Goal: Task Accomplishment & Management: Manage account settings

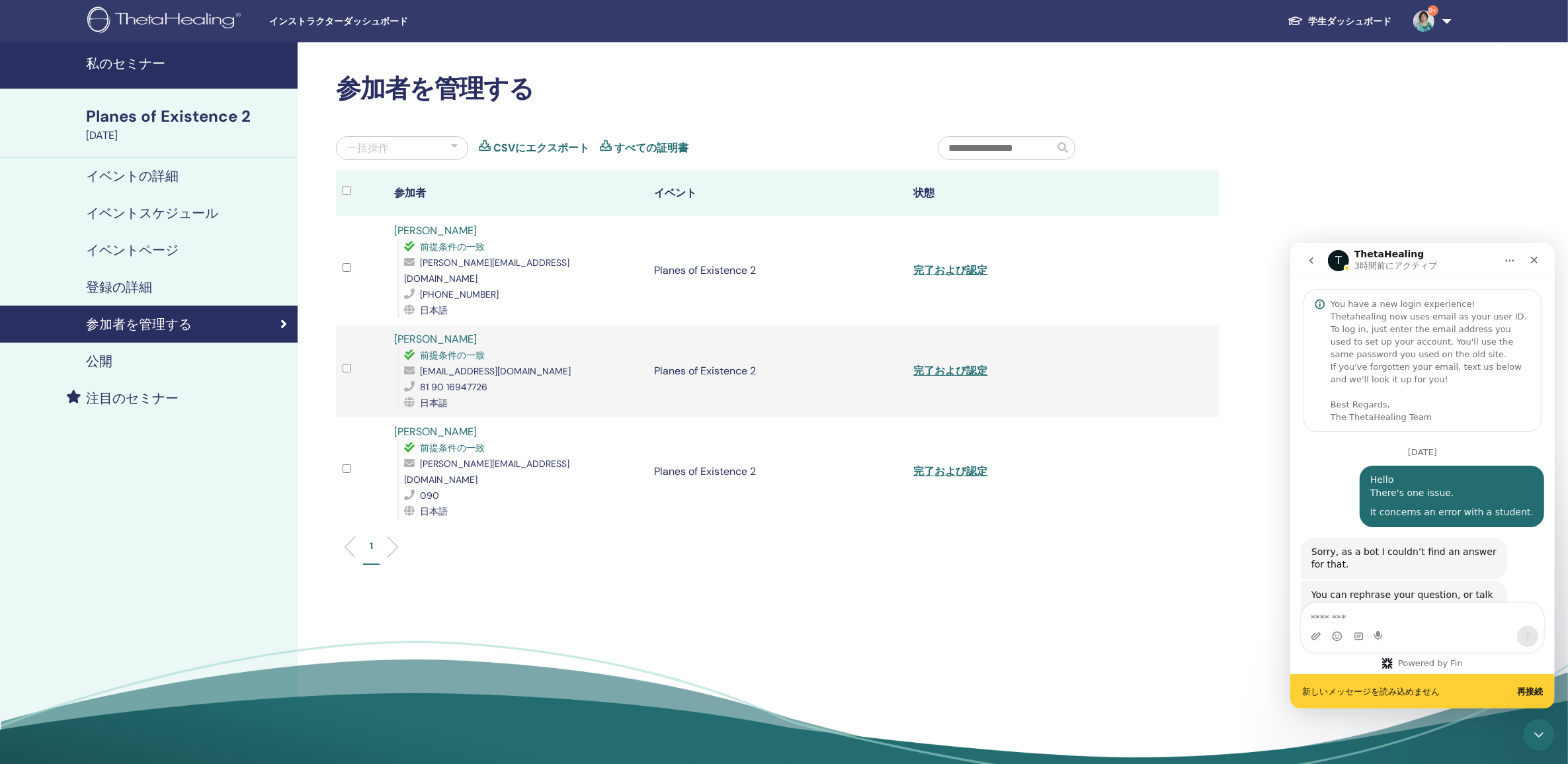
scroll to position [729, 0]
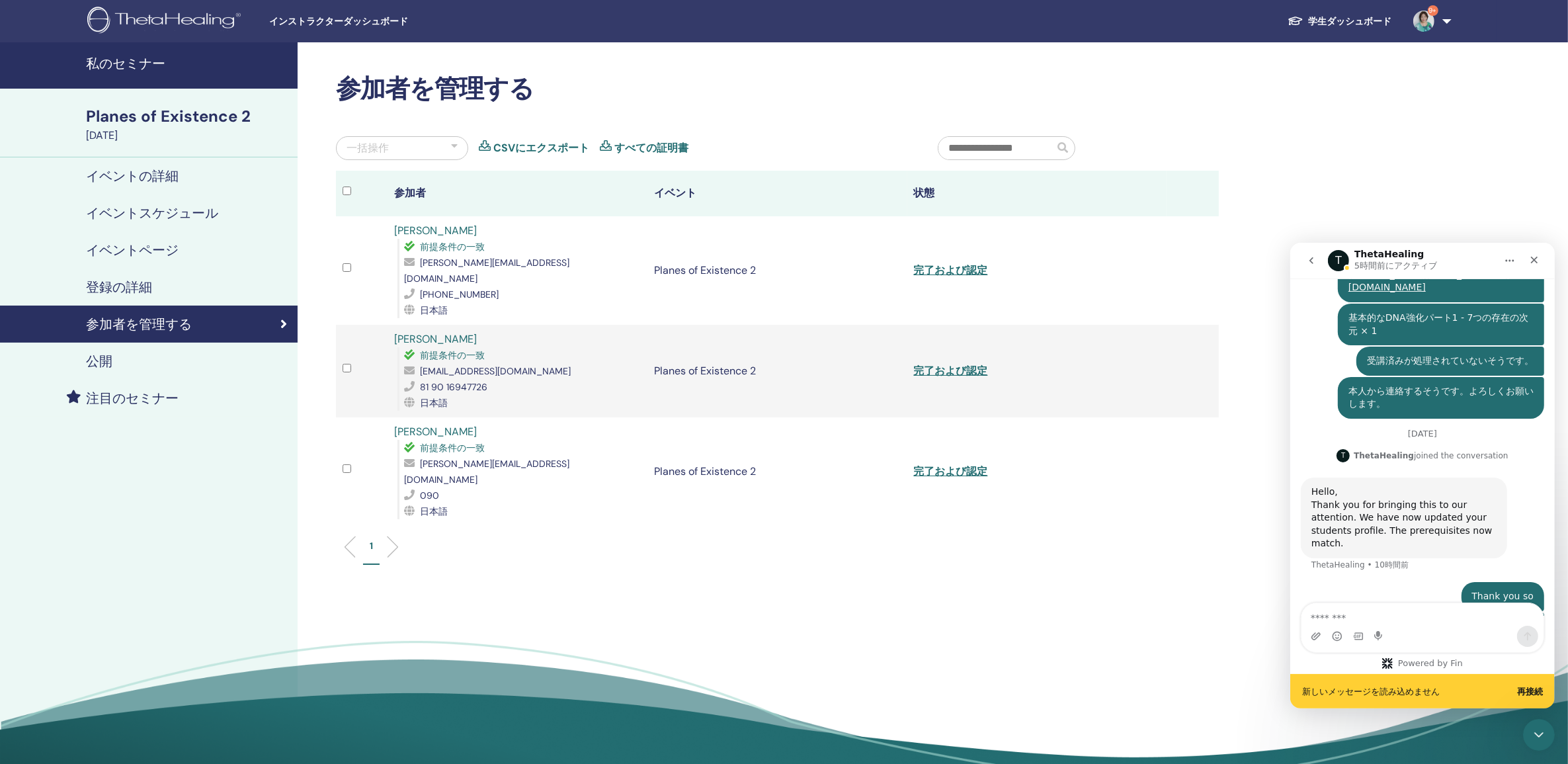
click at [1531, 689] on b "再接続" at bounding box center [1530, 691] width 26 height 10
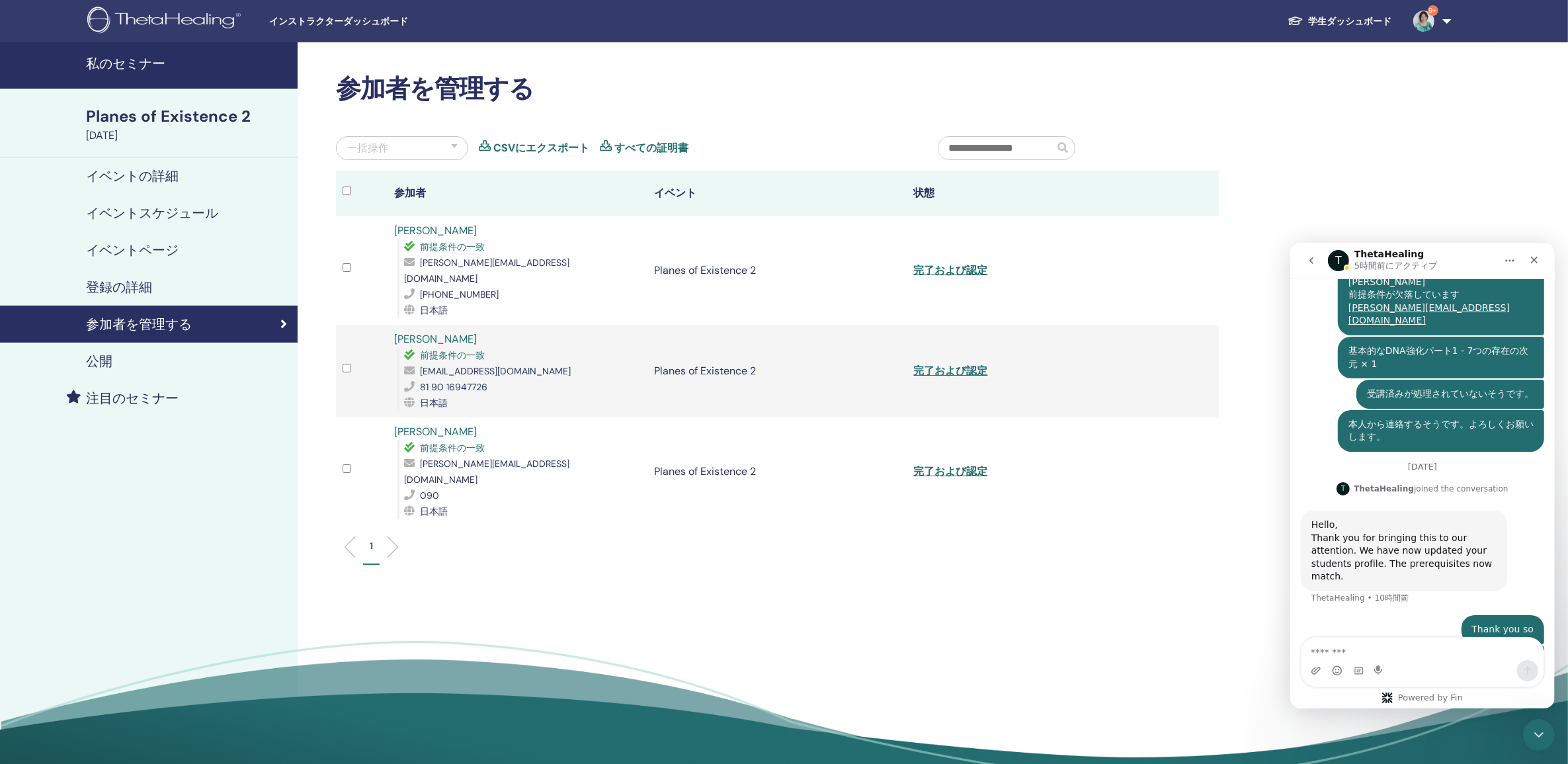
scroll to position [696, 0]
click at [1338, 259] on div "T" at bounding box center [1338, 260] width 21 height 21
click at [1536, 263] on icon "クローズ" at bounding box center [1534, 259] width 11 height 11
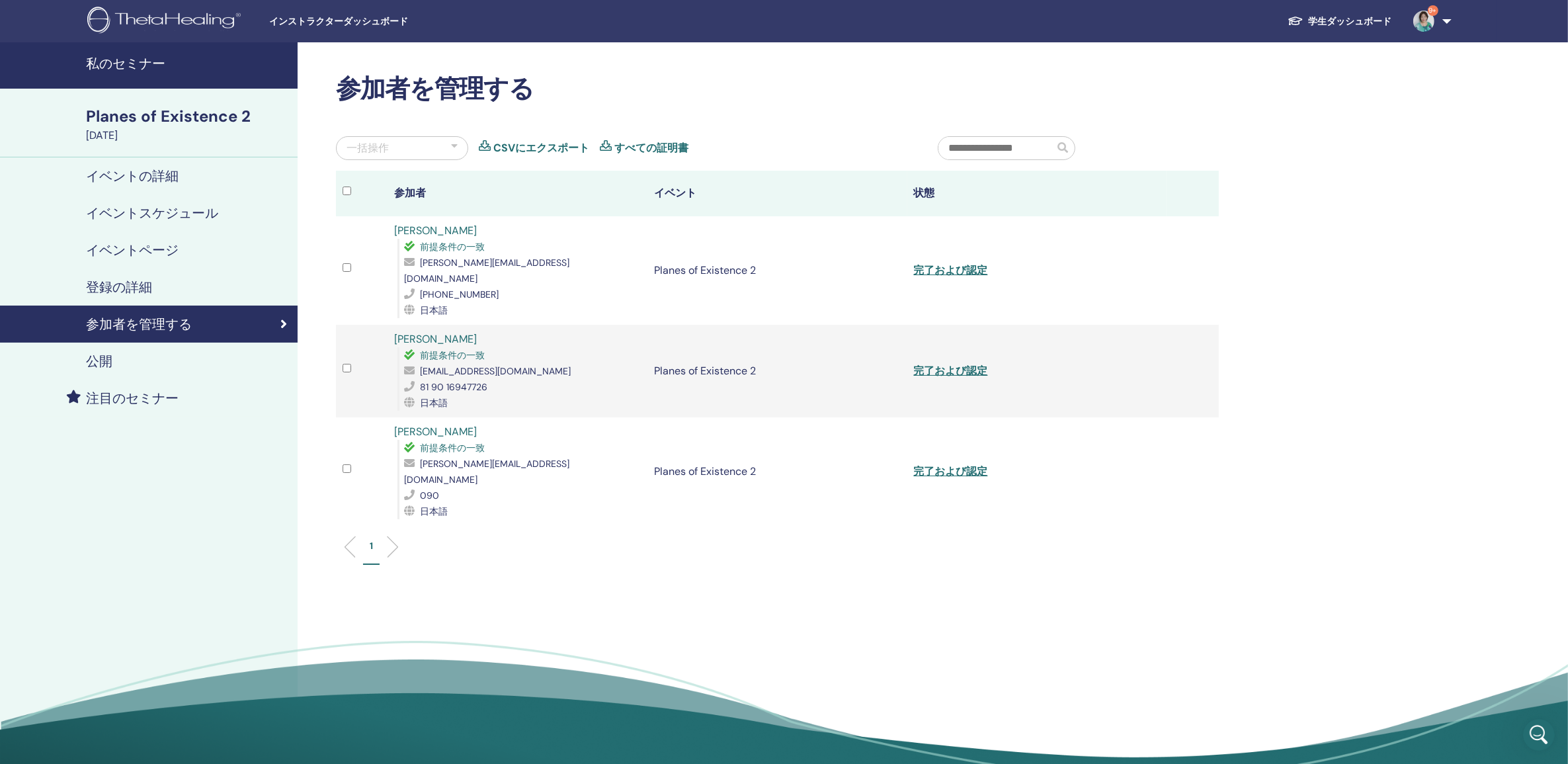
click at [123, 63] on h4 "私のセミナー" at bounding box center [187, 64] width 204 height 16
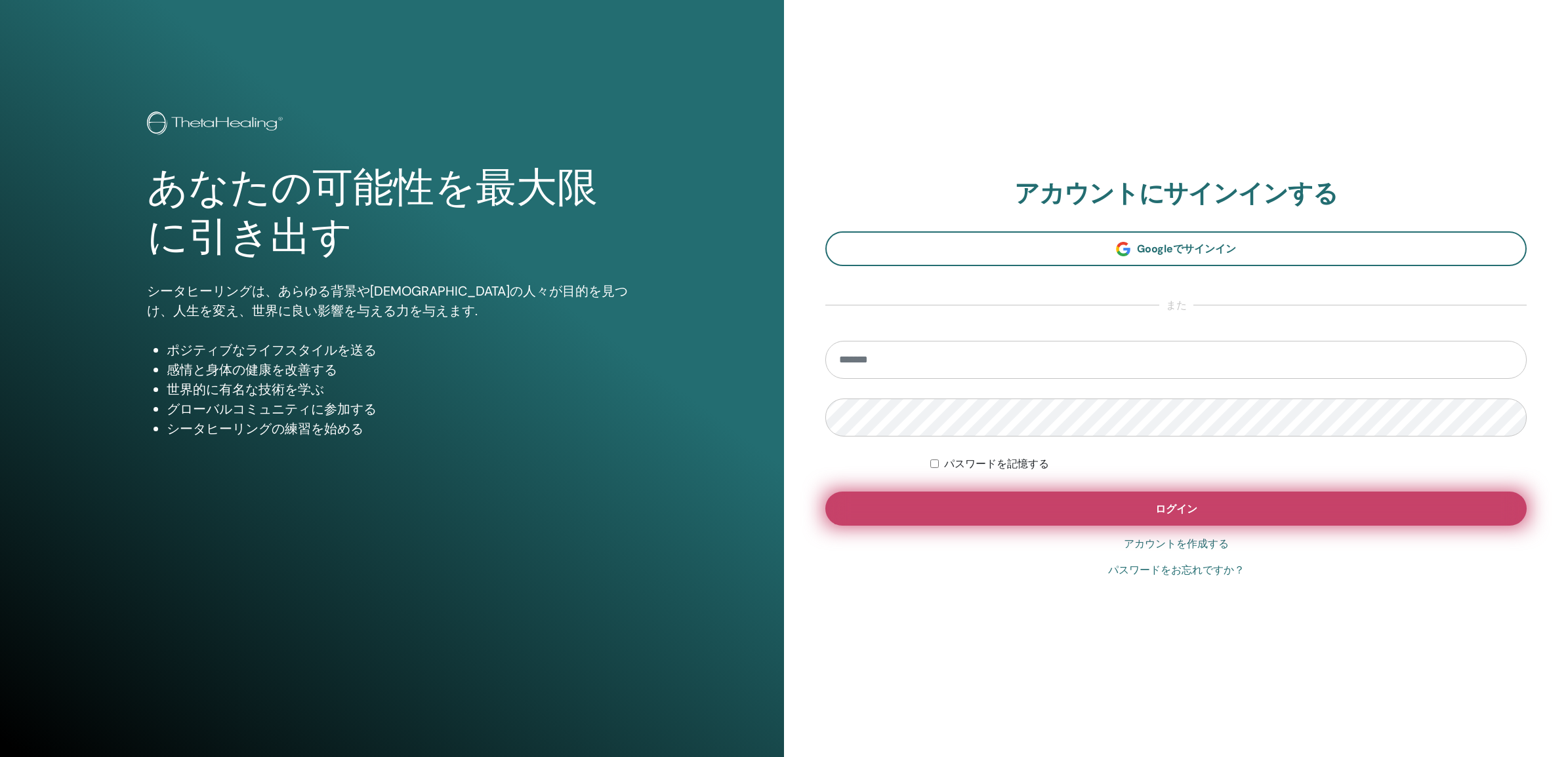
type input "**********"
click at [1301, 509] on button "ログイン" at bounding box center [1176, 508] width 701 height 34
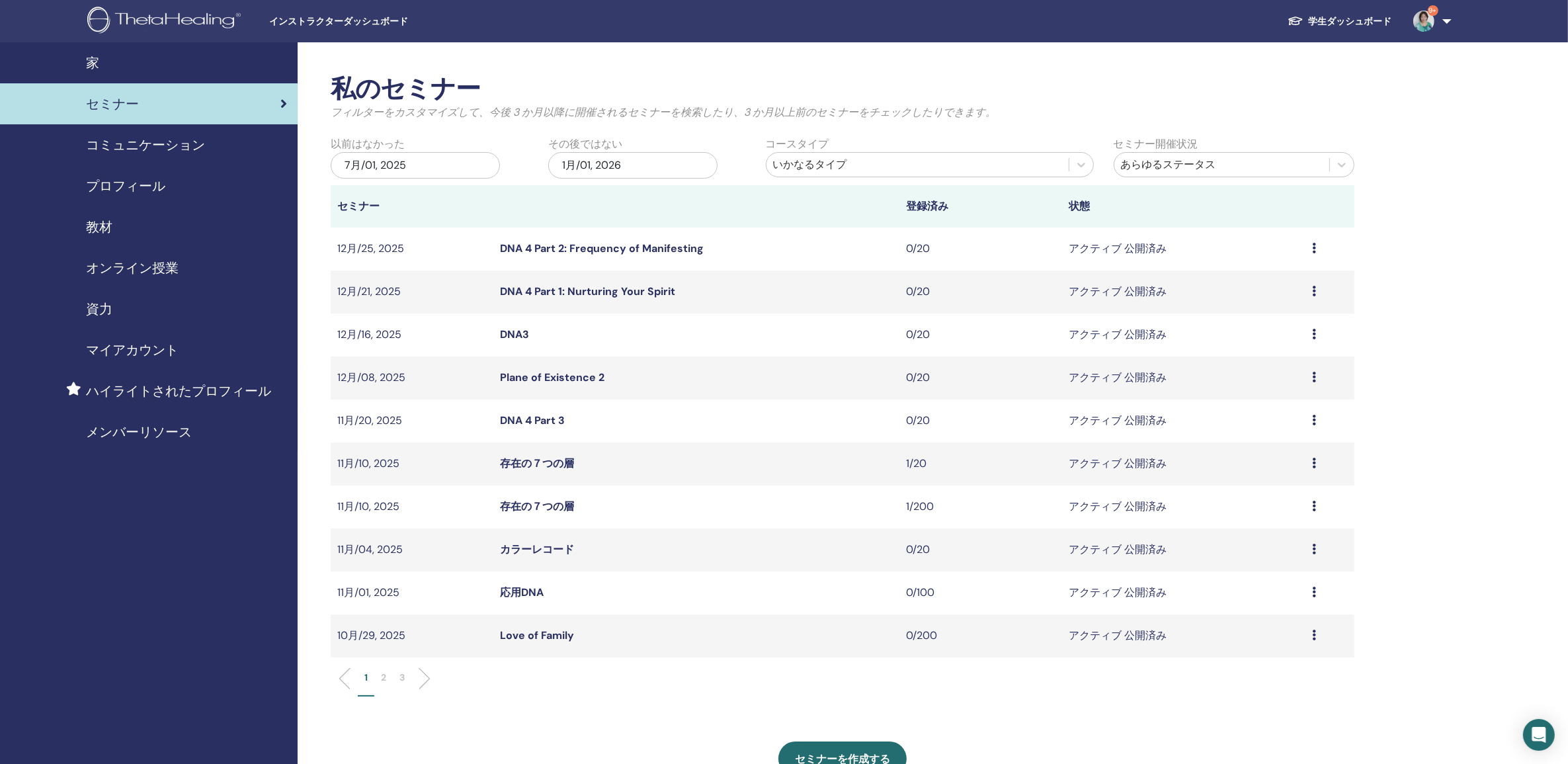
click at [341, 676] on li at bounding box center [350, 678] width 23 height 23
click at [428, 680] on li at bounding box center [419, 678] width 23 height 23
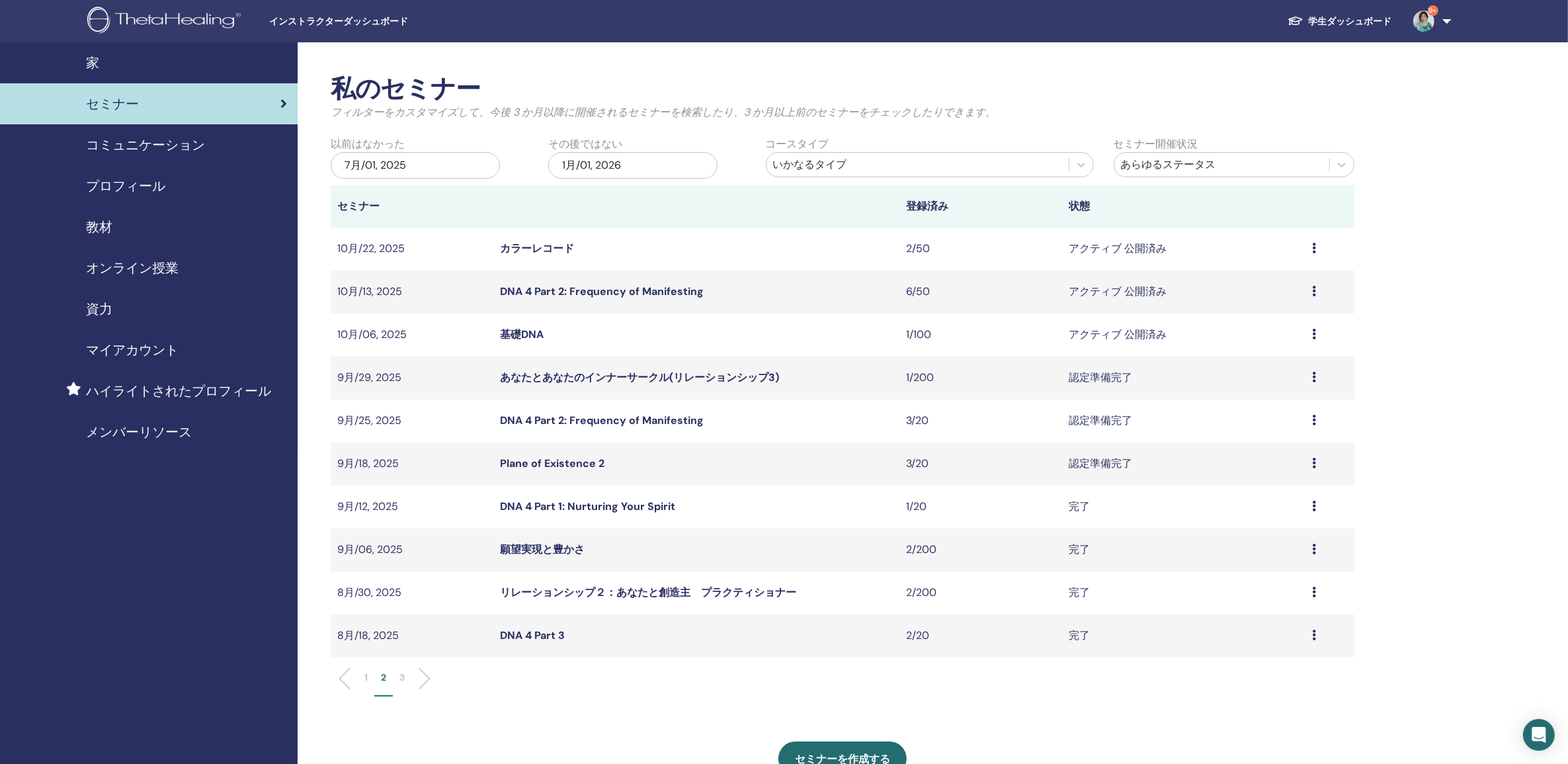
click at [638, 293] on link "DNA 4 Part 2: Frequency of Manifesting" at bounding box center [602, 291] width 204 height 14
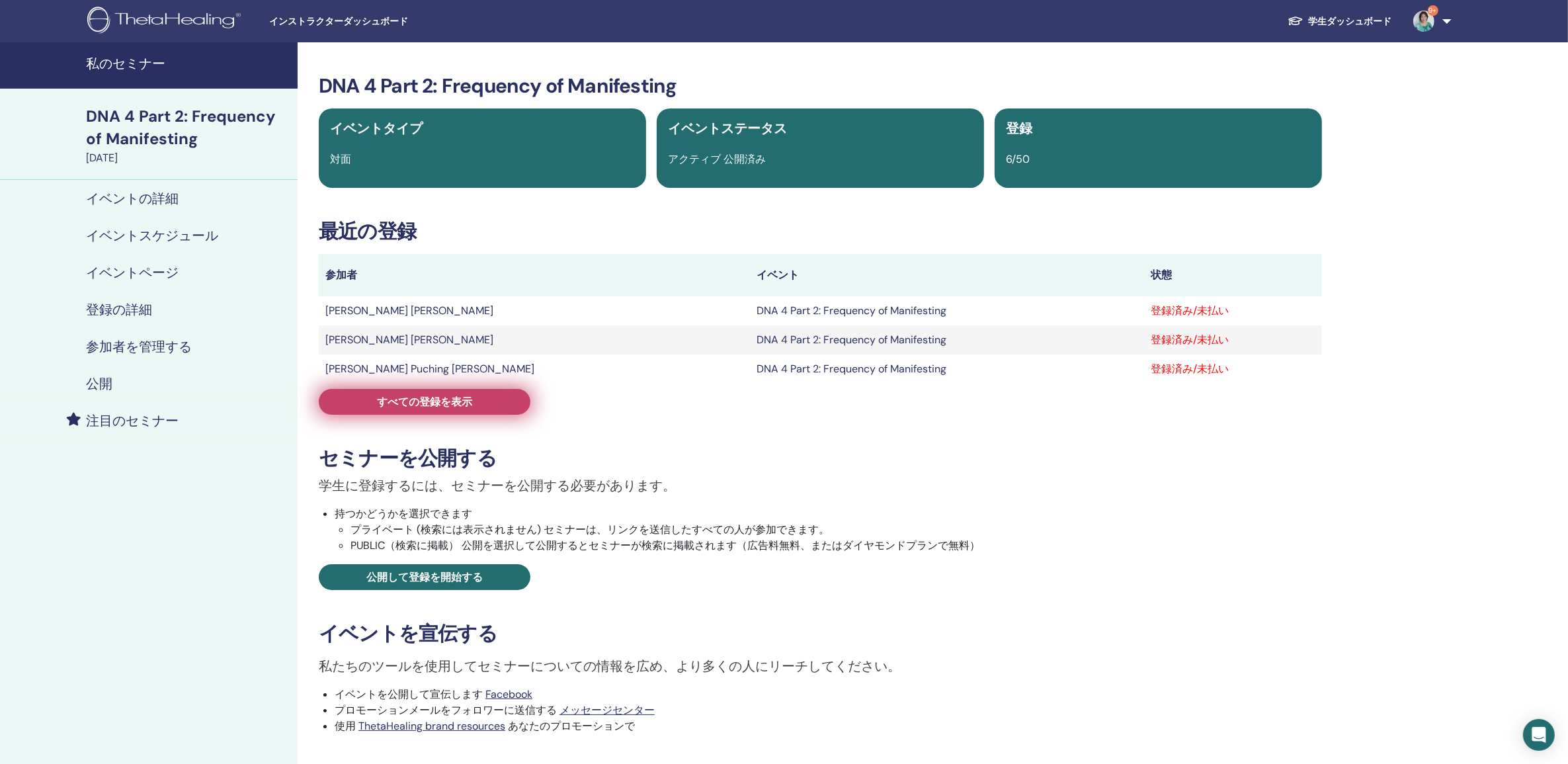
click at [391, 407] on span "すべての登録を表示" at bounding box center [424, 402] width 95 height 14
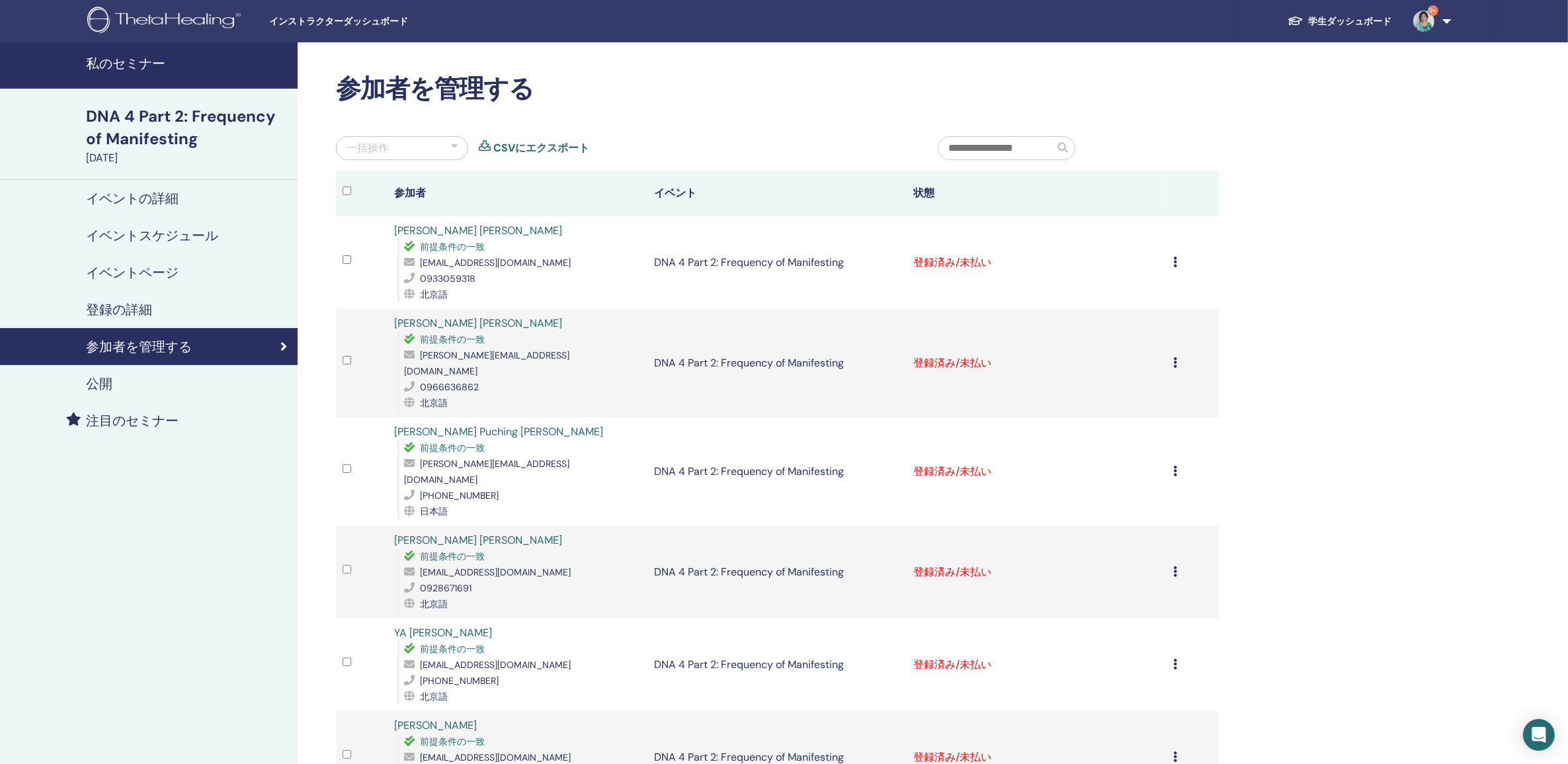
click at [558, 146] on link "CSVにエクスポート" at bounding box center [542, 148] width 96 height 16
